Goal: Information Seeking & Learning: Learn about a topic

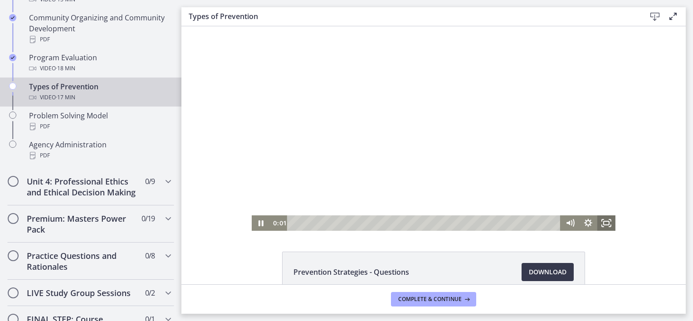
click at [599, 225] on icon "Fullscreen" at bounding box center [606, 222] width 18 height 15
